Goal: Obtain resource: Download file/media

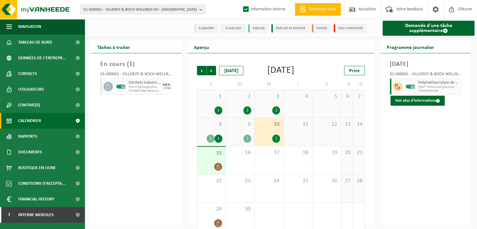
click at [105, 9] on span "01-000001 - VILLEROY & BOCH WELLNESS NV - ROESELARE" at bounding box center [140, 9] width 114 height 9
type input "10-798162"
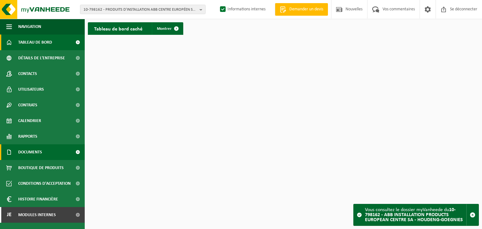
click at [43, 154] on link "Documents" at bounding box center [42, 152] width 85 height 16
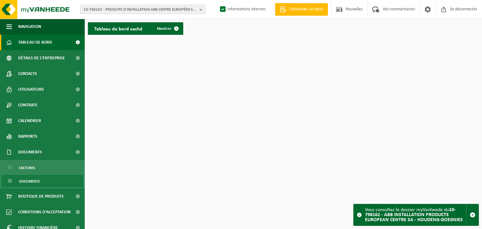
click at [37, 180] on font "Documents" at bounding box center [29, 182] width 21 height 4
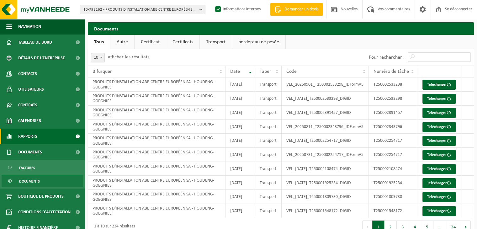
click at [39, 137] on link "Rapports" at bounding box center [42, 137] width 85 height 16
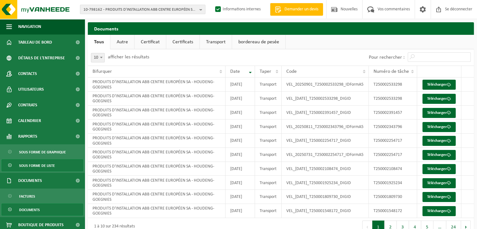
click at [44, 161] on span "Sous forme de liste" at bounding box center [37, 166] width 36 height 12
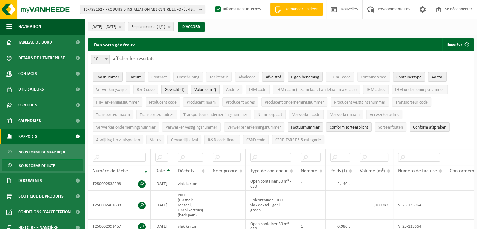
click at [34, 135] on font "Rapports" at bounding box center [27, 136] width 19 height 5
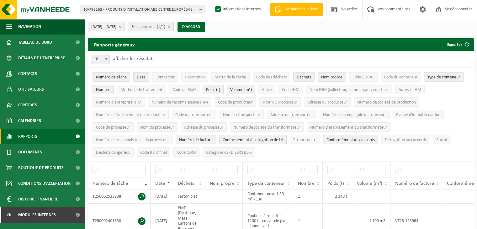
click at [41, 136] on link "Rapports" at bounding box center [42, 137] width 85 height 16
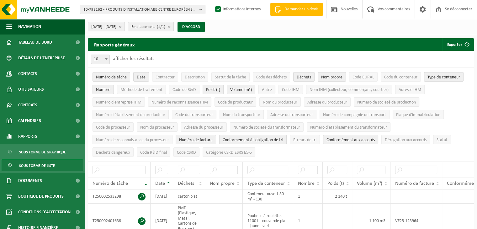
click at [47, 167] on font "Sous forme de liste" at bounding box center [37, 166] width 36 height 4
click at [285, 77] on font "Code des déchets" at bounding box center [271, 77] width 30 height 5
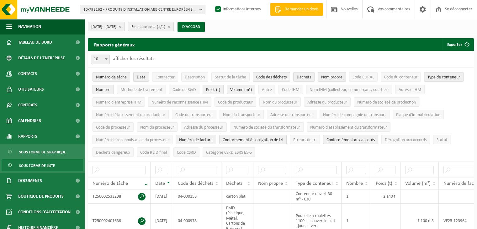
click at [139, 77] on font "Date" at bounding box center [141, 77] width 9 height 5
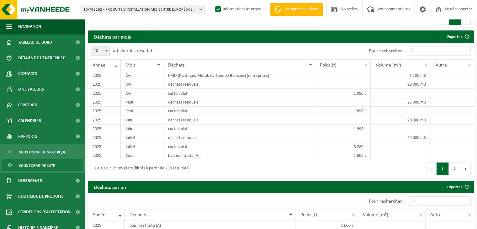
scroll to position [439, 0]
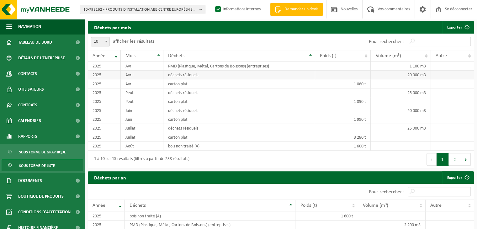
click at [119, 79] on td "2025" at bounding box center [104, 75] width 33 height 9
click at [88, 79] on td "2025" at bounding box center [104, 75] width 33 height 9
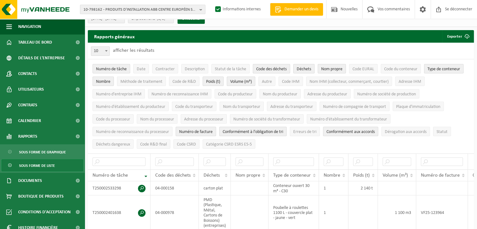
scroll to position [0, 0]
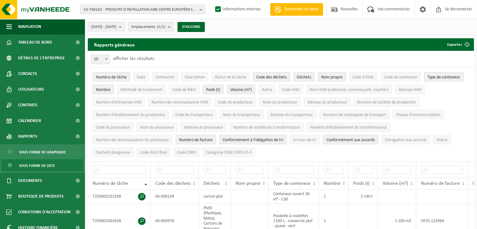
click at [125, 28] on b "submit" at bounding box center [122, 26] width 6 height 9
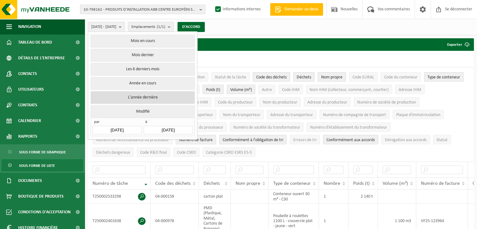
click at [151, 95] on font "L'année dernière" at bounding box center [143, 97] width 30 height 5
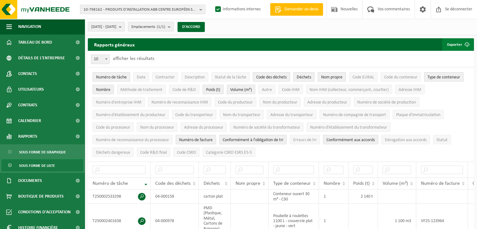
click at [457, 46] on font "Exporter" at bounding box center [454, 45] width 15 height 4
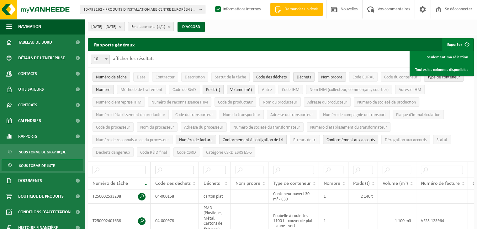
click at [432, 27] on div "01/01/2024 - 31/12/2024 Mois en cours Mois dernier Les 6 derniers mois Année en…" at bounding box center [281, 27] width 392 height 16
click at [446, 26] on div "01/01/2024 - 31/12/2024 Mois en cours Mois dernier Les 6 derniers mois Année en…" at bounding box center [281, 27] width 392 height 16
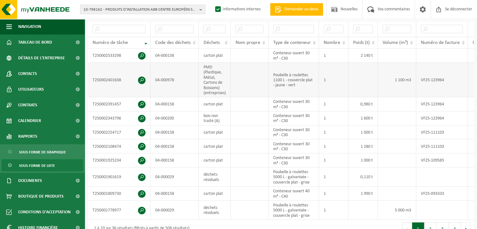
scroll to position [157, 0]
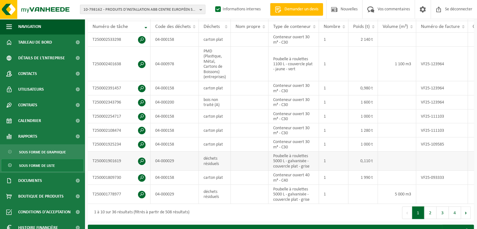
click at [101, 163] on font "T250001901619" at bounding box center [107, 161] width 29 height 5
click at [437, 168] on td at bounding box center [442, 161] width 52 height 19
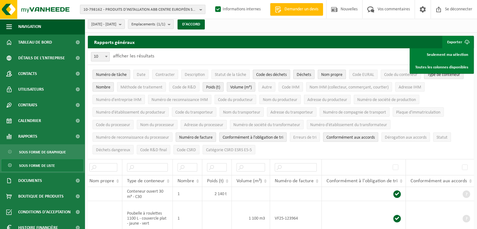
scroll to position [0, 0]
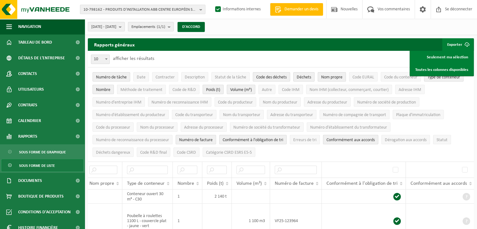
click at [355, 135] on button "Conformément aux accords" at bounding box center [350, 139] width 55 height 9
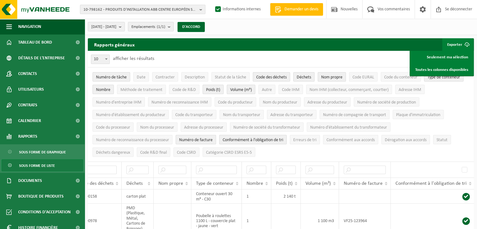
click at [281, 139] on font "Conformément à l'obligation de tri" at bounding box center [253, 140] width 61 height 5
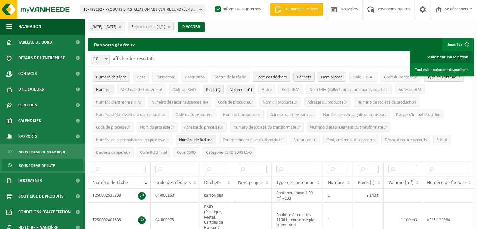
click at [449, 59] on link "Seulement ma sélection" at bounding box center [442, 57] width 62 height 13
click at [125, 26] on b "submit" at bounding box center [122, 26] width 6 height 9
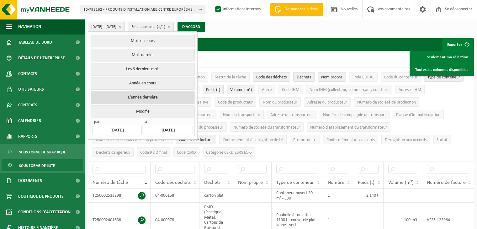
click at [144, 95] on font "L'année dernière" at bounding box center [143, 97] width 30 height 5
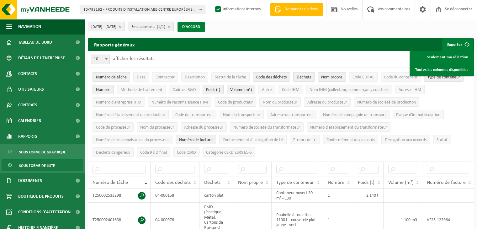
click at [198, 25] on button "D'ACCORD" at bounding box center [191, 27] width 27 height 10
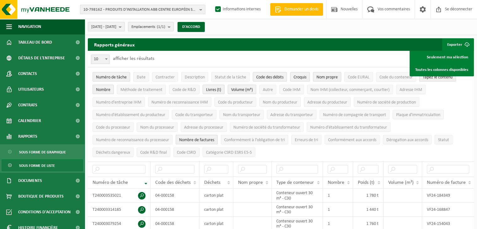
click at [331, 75] on font "Nom propre" at bounding box center [326, 77] width 21 height 5
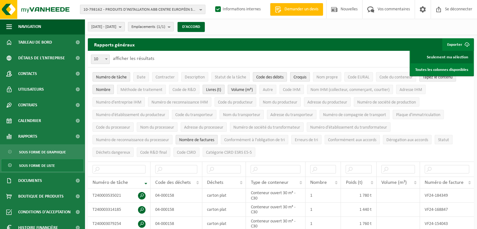
click at [441, 57] on font "Seulement ma sélection" at bounding box center [447, 57] width 41 height 4
